Goal: Navigation & Orientation: Go to known website

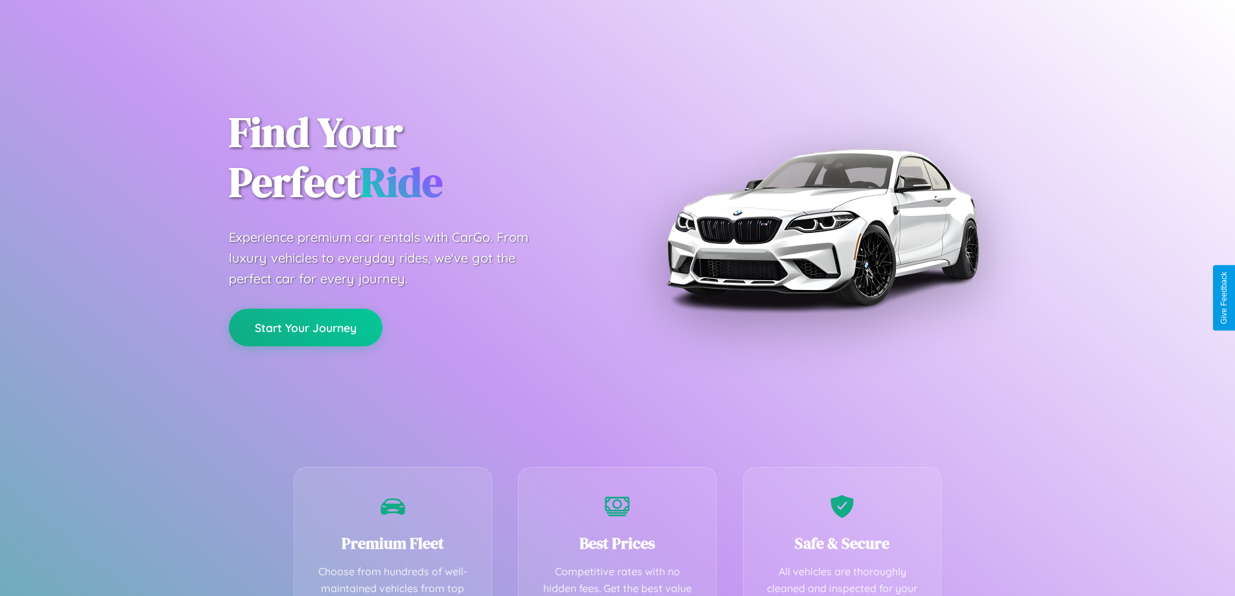
scroll to position [378, 0]
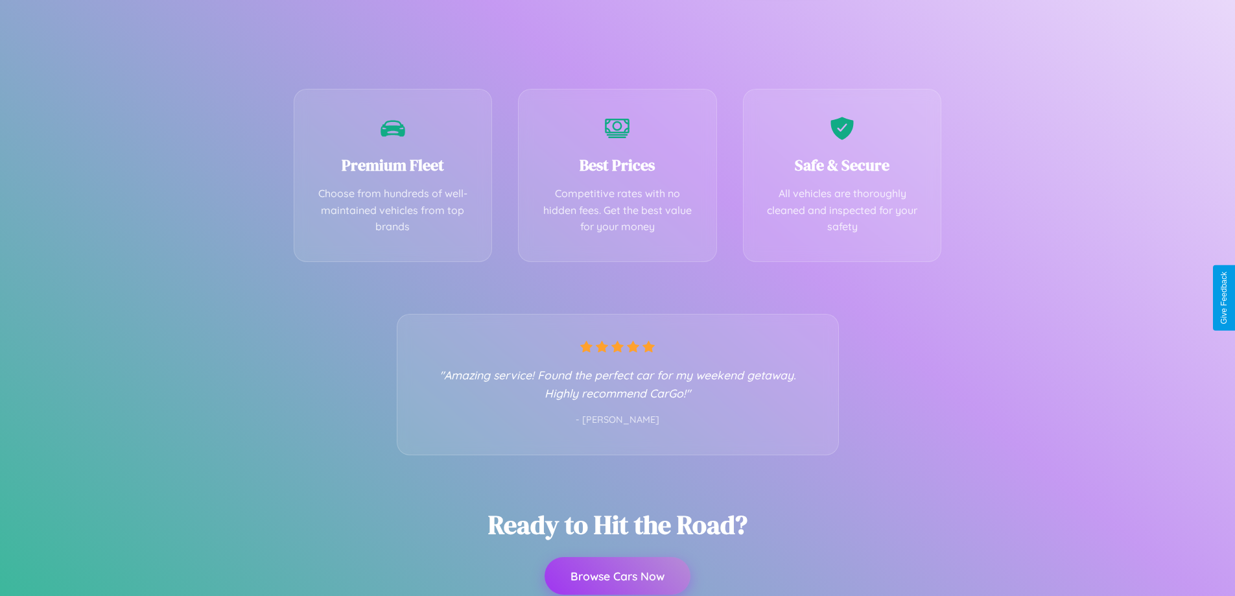
click at [617, 576] on button "Browse Cars Now" at bounding box center [617, 576] width 146 height 38
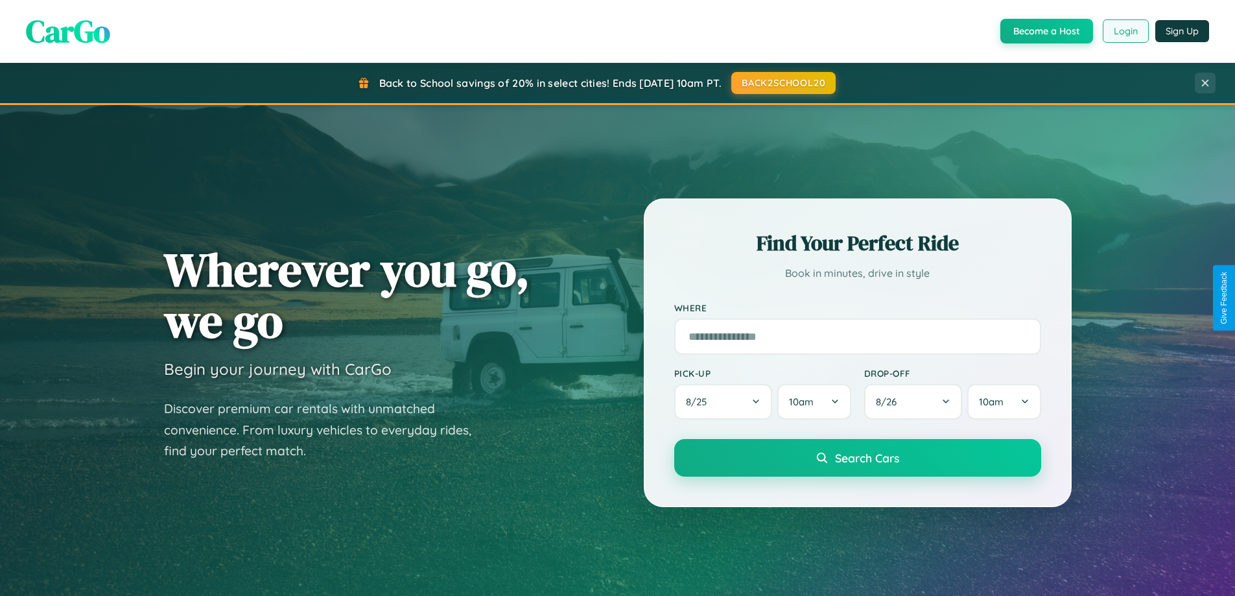
click at [1125, 31] on button "Login" at bounding box center [1125, 30] width 46 height 23
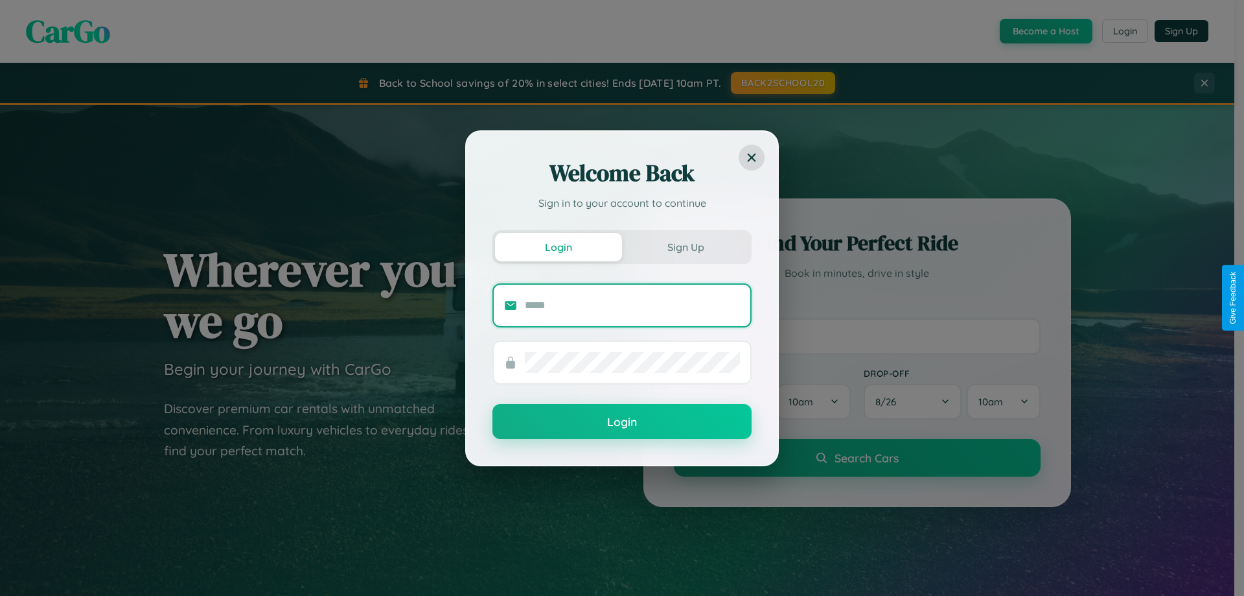
click at [633, 305] on input "text" at bounding box center [632, 305] width 215 height 21
type input "**********"
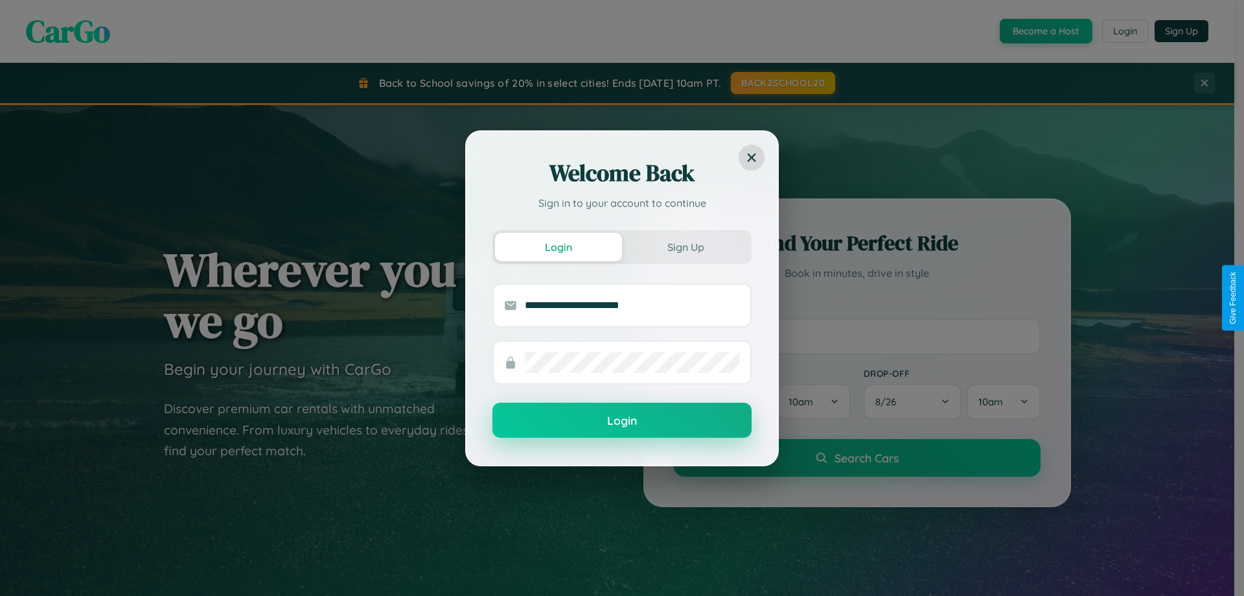
click at [622, 420] on button "Login" at bounding box center [622, 419] width 259 height 35
